Goal: Browse casually

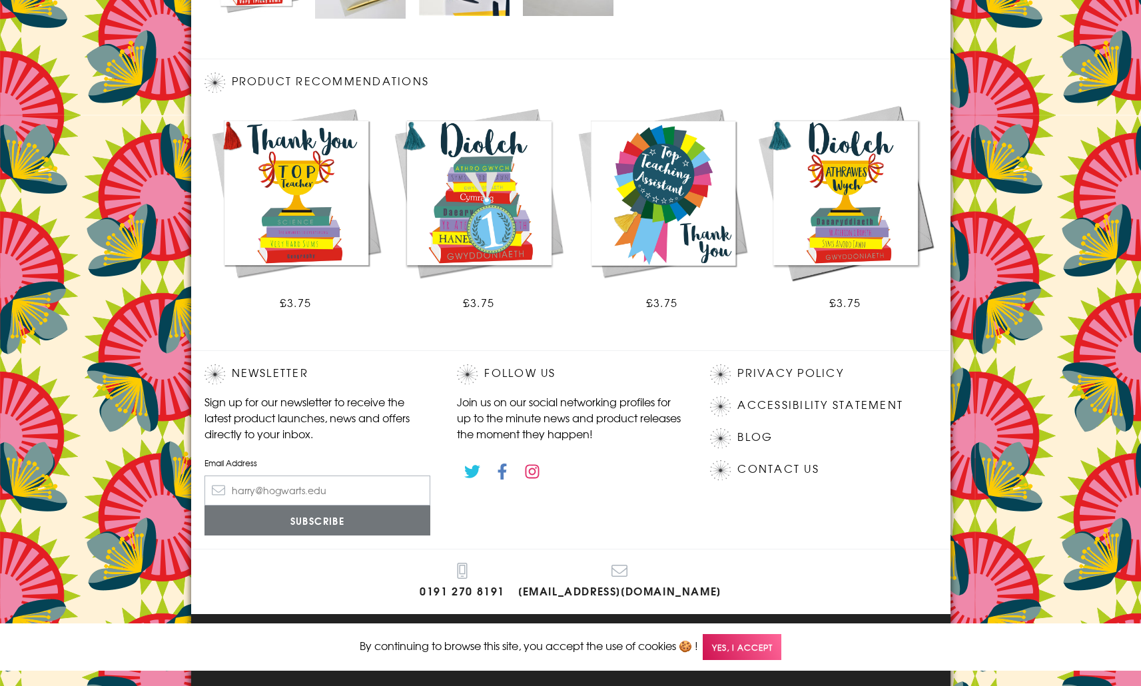
scroll to position [692, 0]
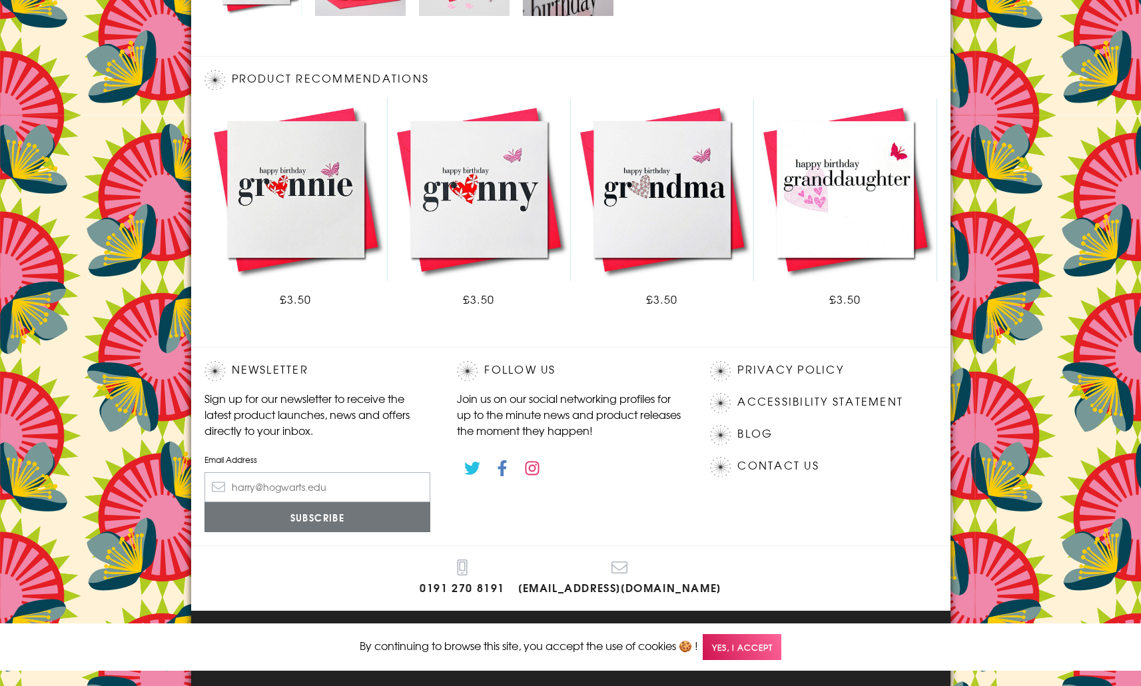
scroll to position [688, 0]
